Goal: Find specific page/section: Find specific page/section

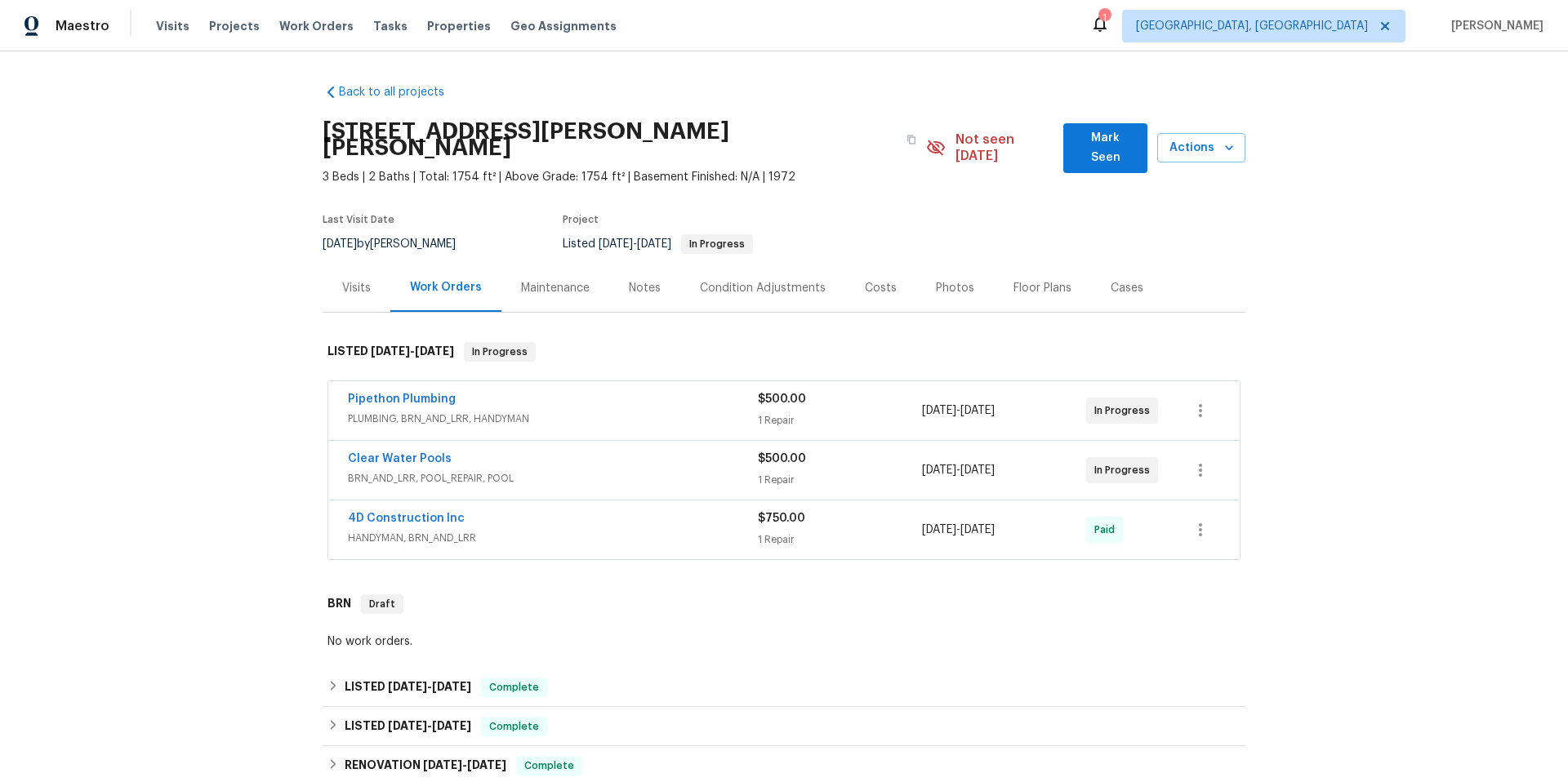
click at [539, 471] on span "BRN_AND_LRR, POOL_REPAIR, POOL" at bounding box center [553, 478] width 410 height 16
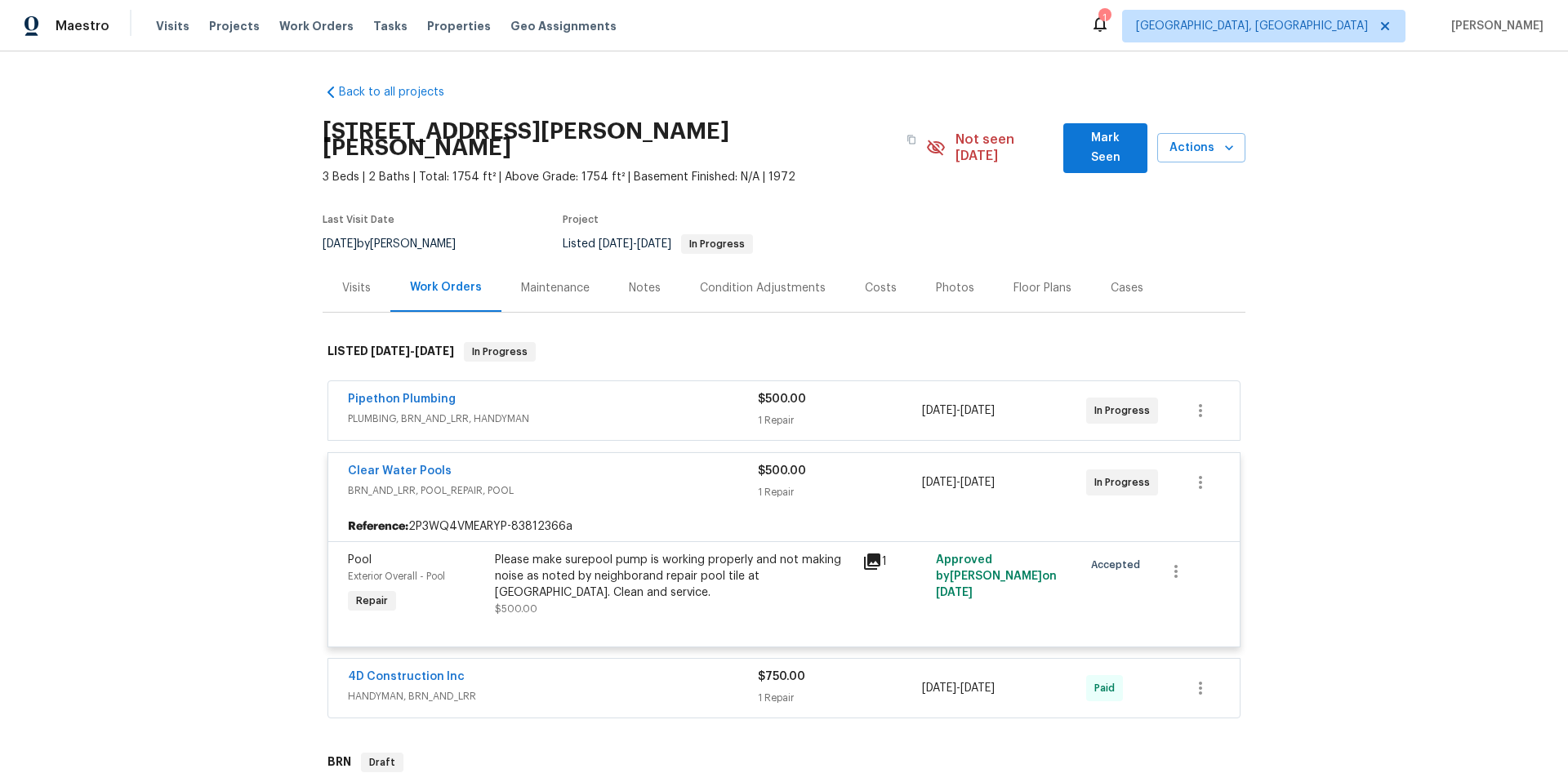
click at [872, 554] on icon at bounding box center [872, 561] width 16 height 16
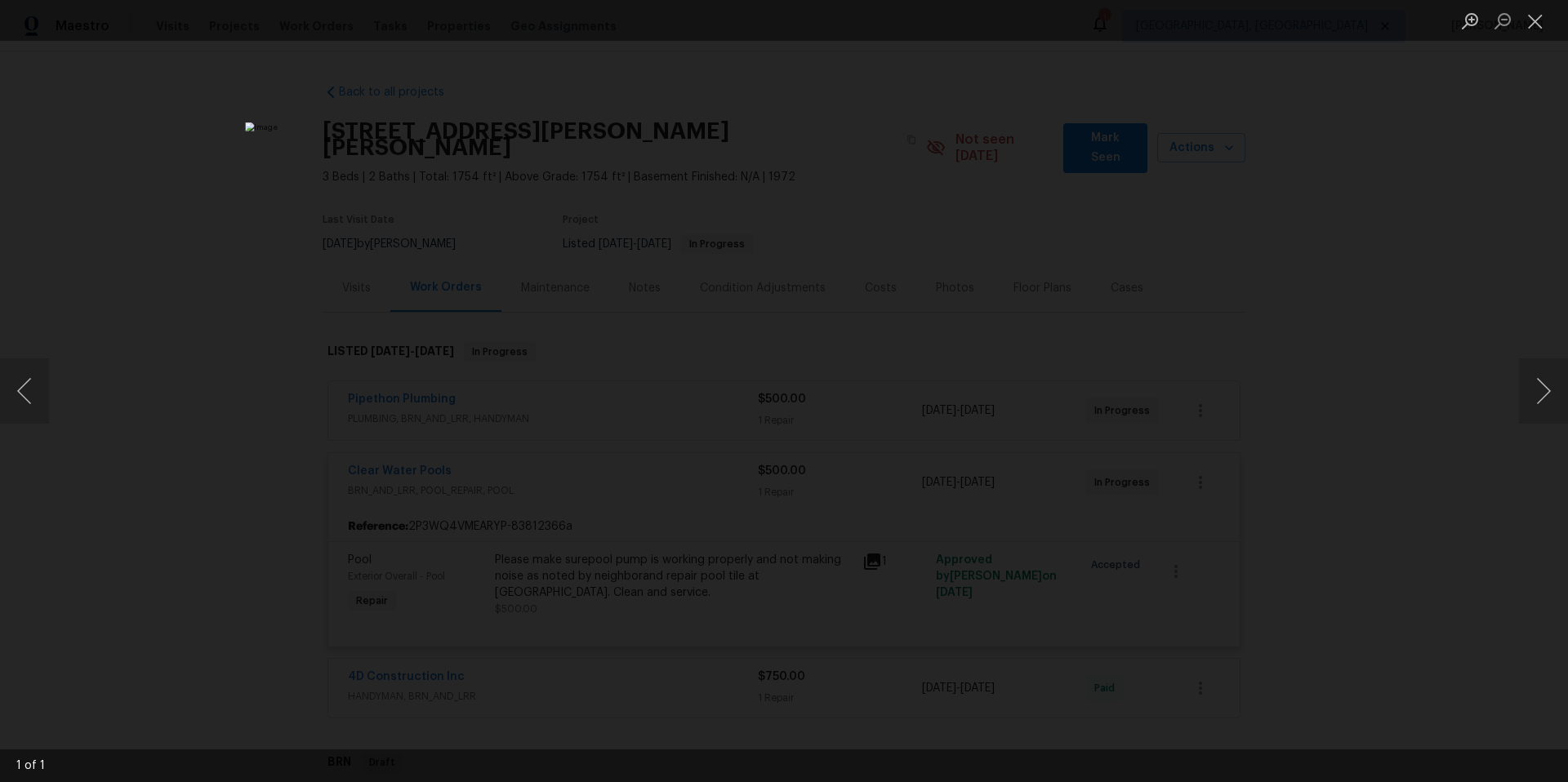
click at [1377, 371] on div "Lightbox" at bounding box center [784, 391] width 1568 height 782
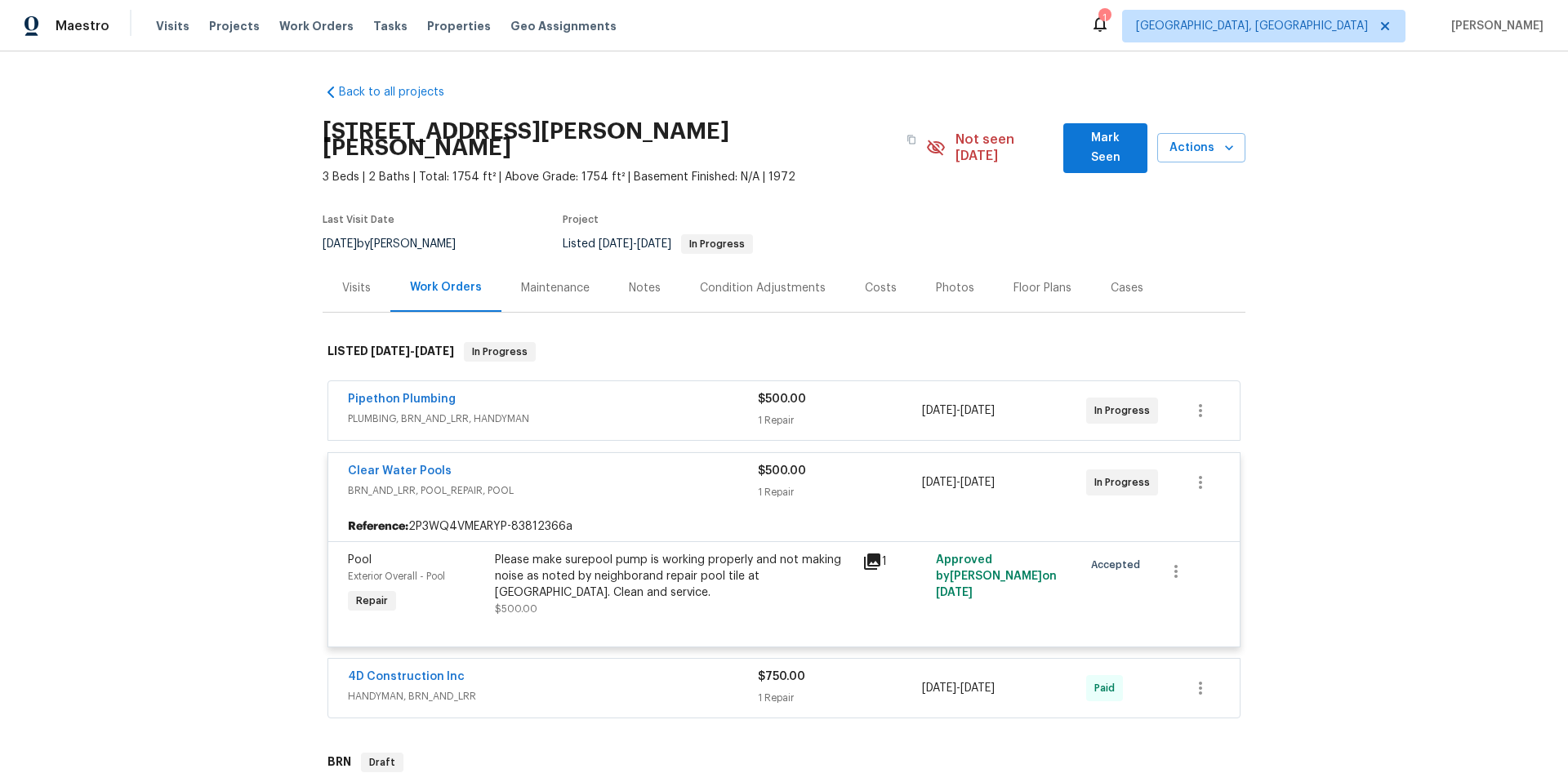
click at [1125, 579] on div "Accepted" at bounding box center [1114, 585] width 74 height 75
click at [656, 569] on div "Please make surepool pump is working properly and not making noise as noted by …" at bounding box center [674, 576] width 358 height 49
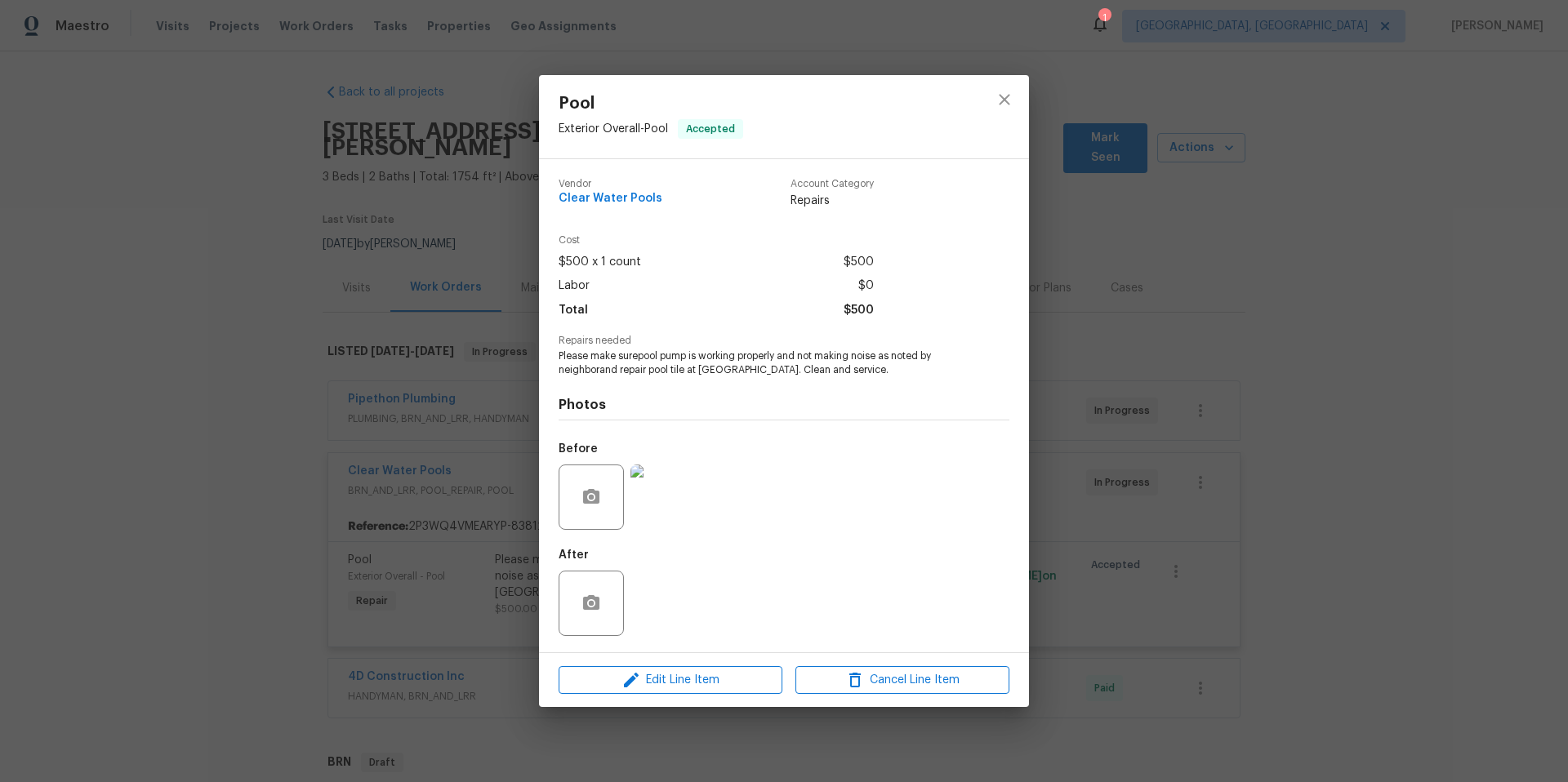
click at [475, 455] on div "Pool Exterior Overall - Pool Accepted Vendor Clear Water Pools Account Category…" at bounding box center [784, 391] width 1568 height 782
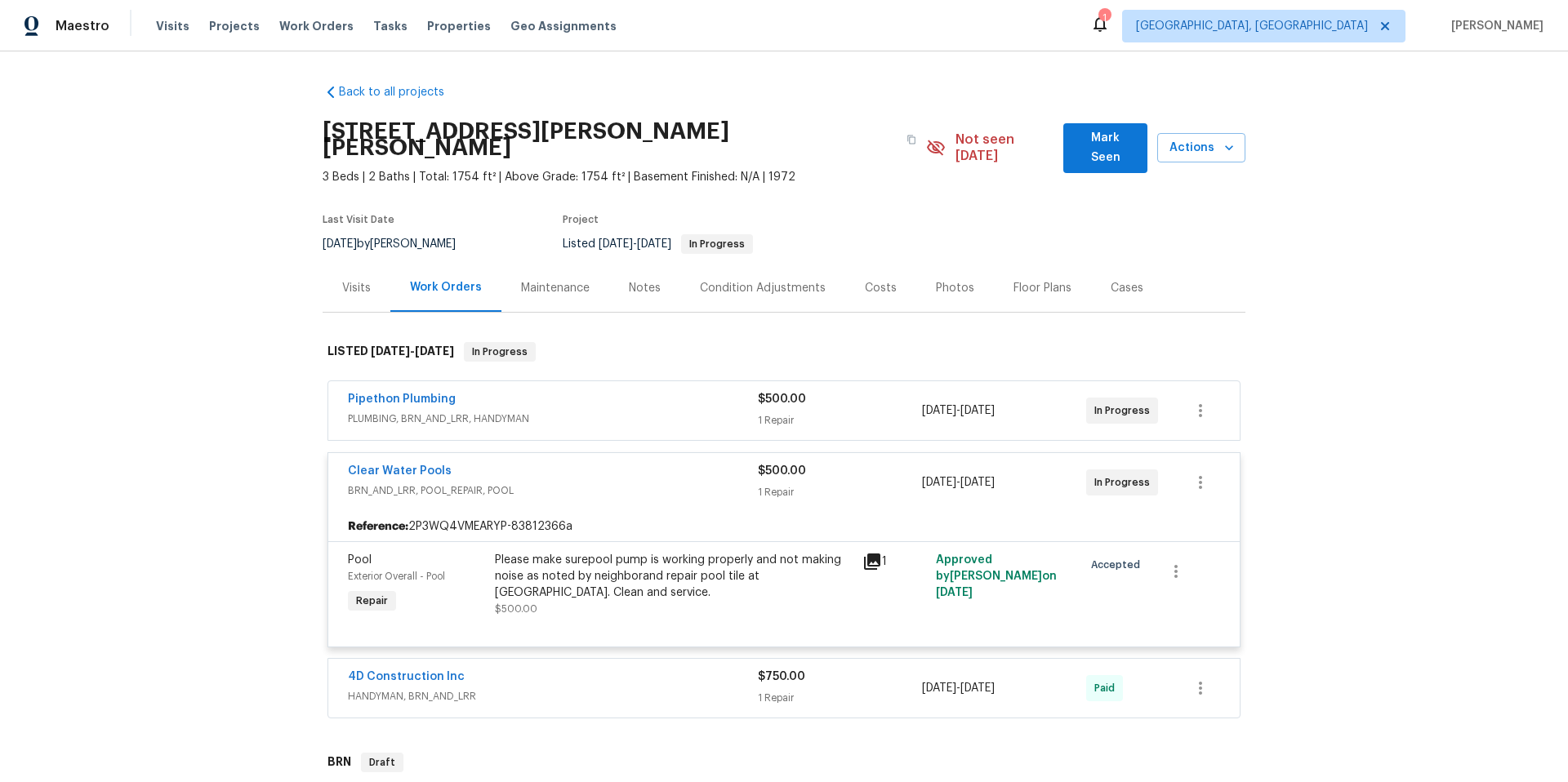
click at [447, 463] on div "Clear Water Pools" at bounding box center [553, 472] width 410 height 20
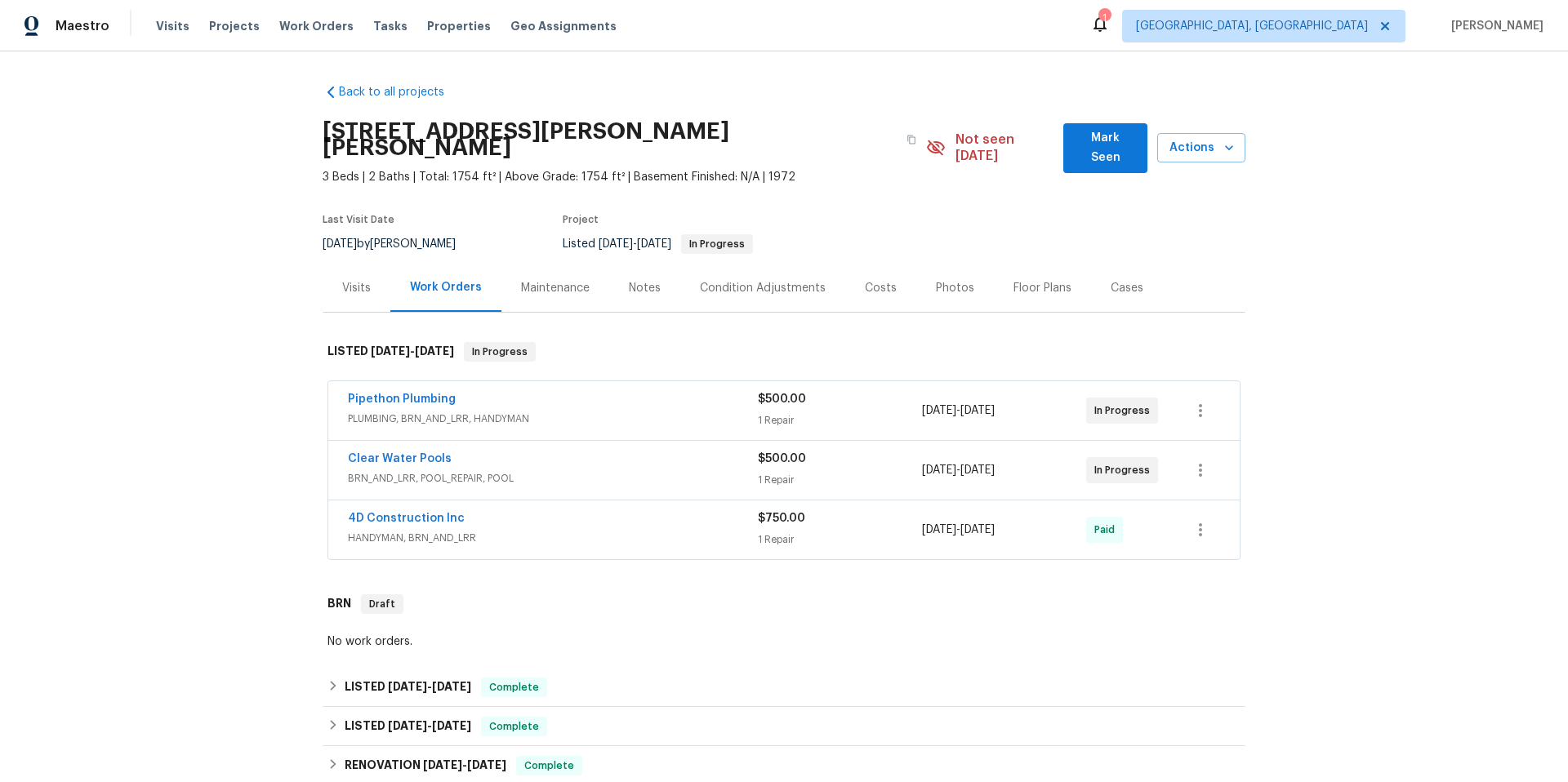
click at [500, 451] on div "Clear Water Pools" at bounding box center [553, 460] width 410 height 20
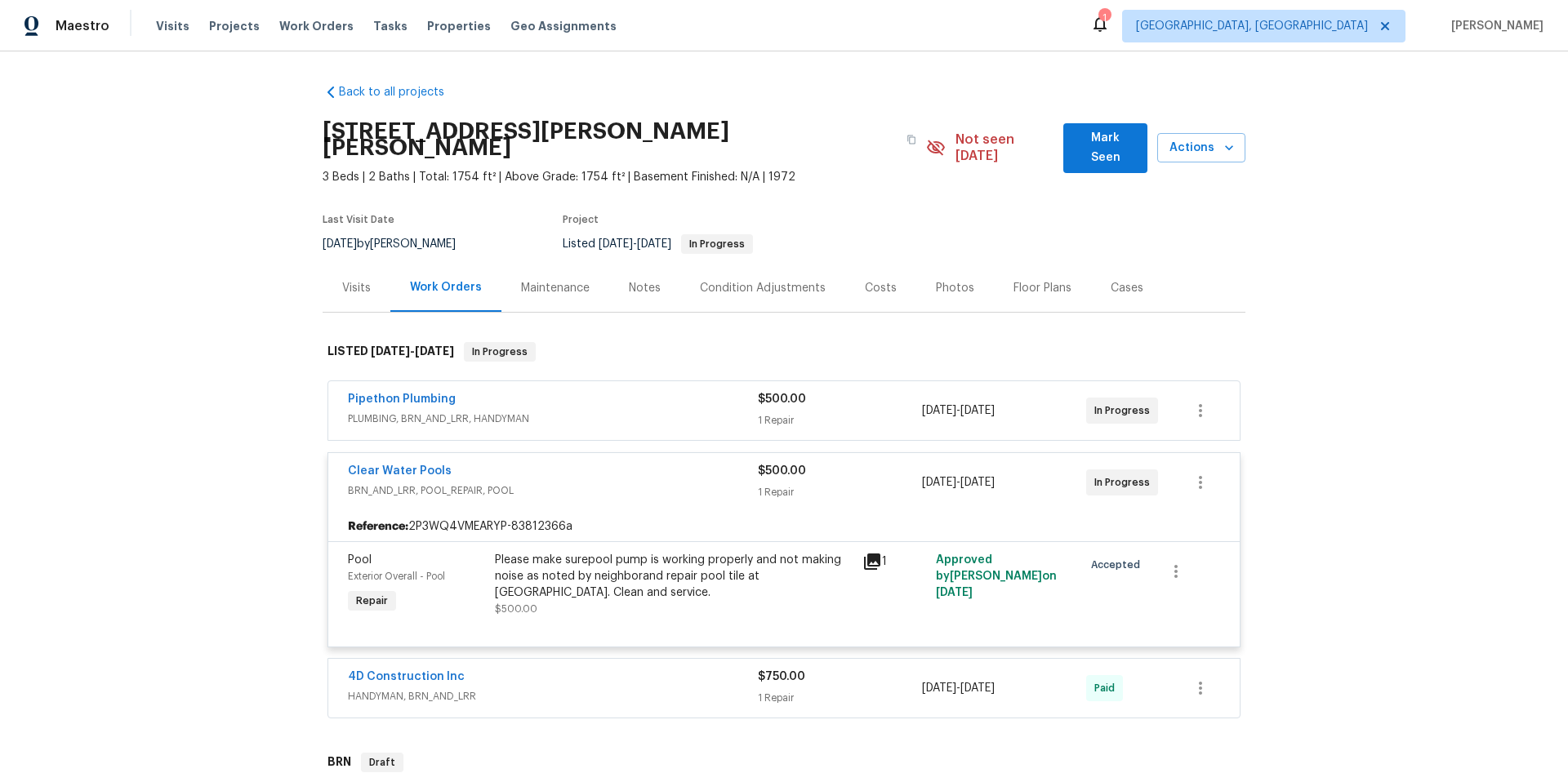
drag, startPoint x: 547, startPoint y: 362, endPoint x: 547, endPoint y: 375, distance: 13.0
click at [547, 378] on div "Pipethon Plumbing PLUMBING, BRN_AND_LRR, HANDYMAN $500.00 1 Repair [DATE] - [DA…" at bounding box center [784, 550] width 923 height 345
click at [547, 391] on div "Pipethon Plumbing" at bounding box center [553, 401] width 410 height 20
